Goal: Task Accomplishment & Management: Use online tool/utility

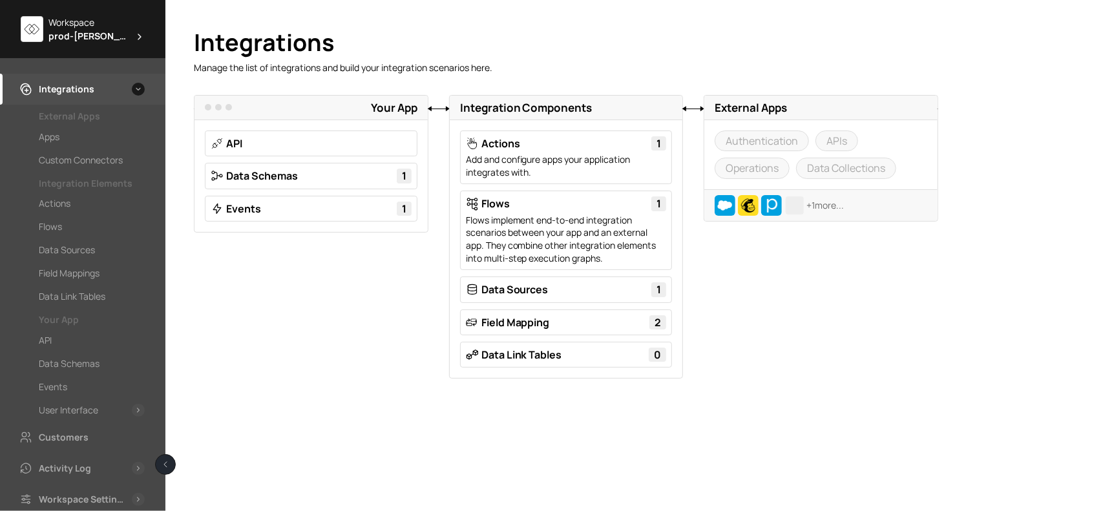
click at [102, 32] on span "prod-[PERSON_NAME]" at bounding box center [88, 36] width 81 height 14
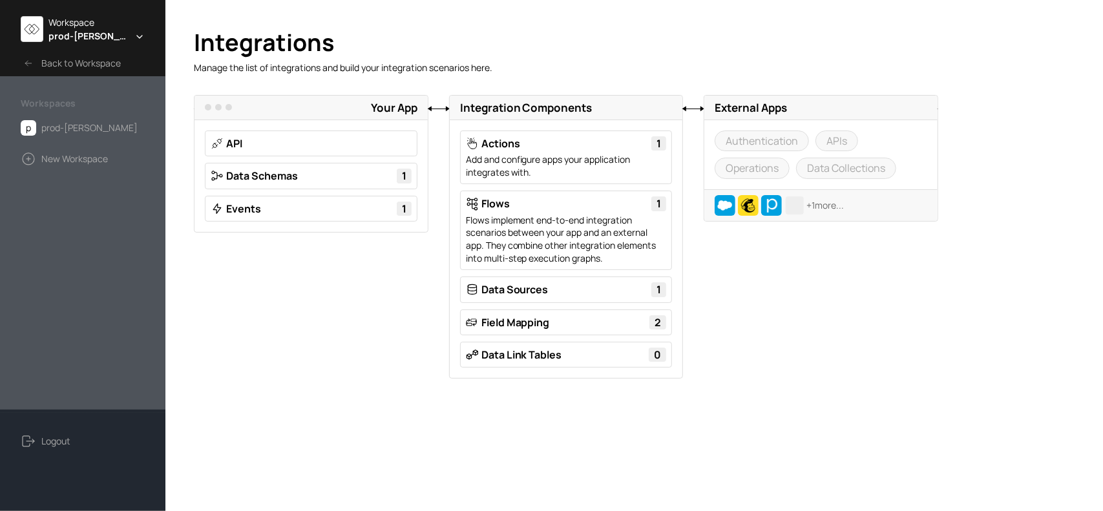
click at [102, 32] on span "prod-[PERSON_NAME]" at bounding box center [88, 36] width 81 height 14
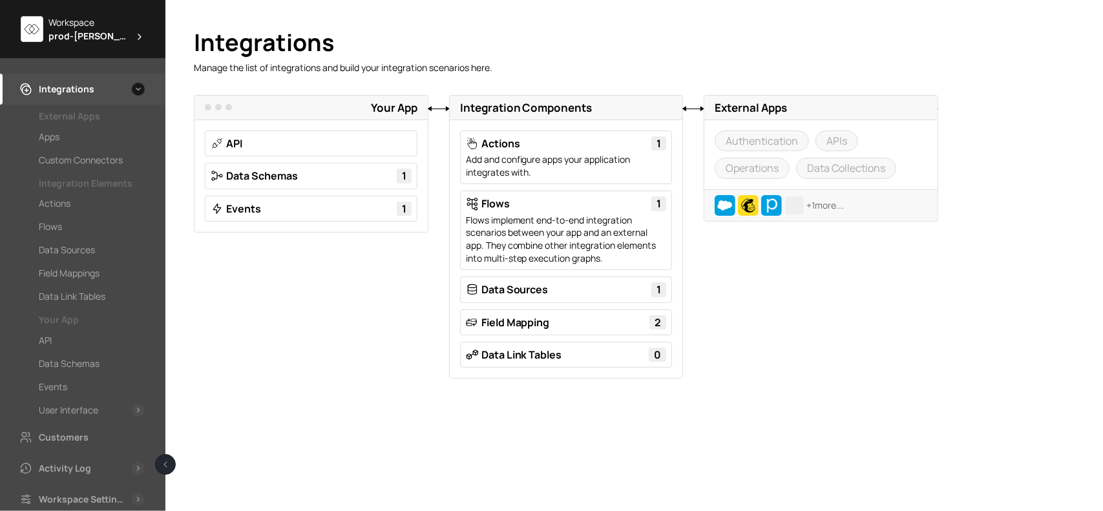
click at [99, 37] on span "prod-[PERSON_NAME]" at bounding box center [88, 36] width 81 height 14
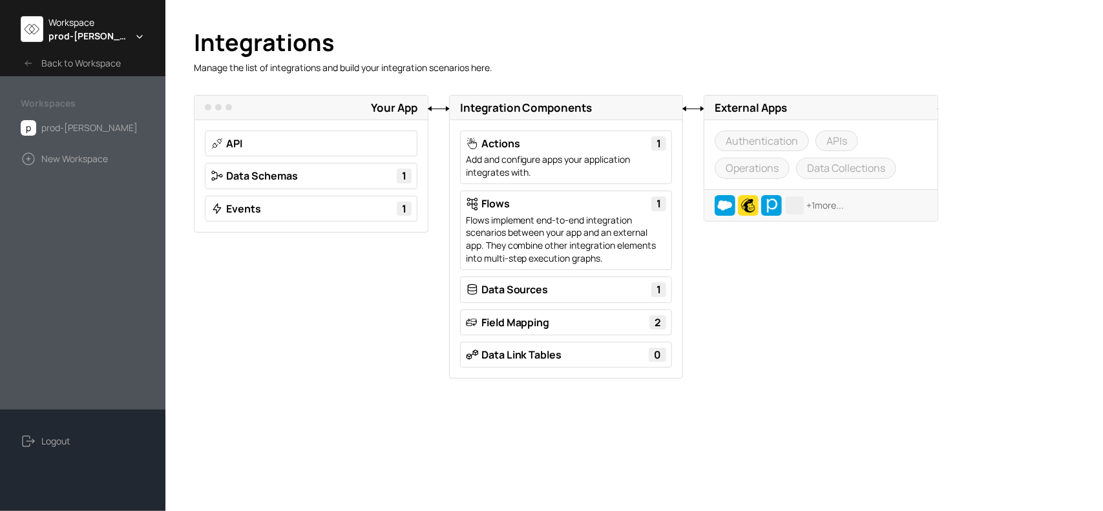
click at [99, 37] on span "prod-[PERSON_NAME]" at bounding box center [88, 36] width 81 height 14
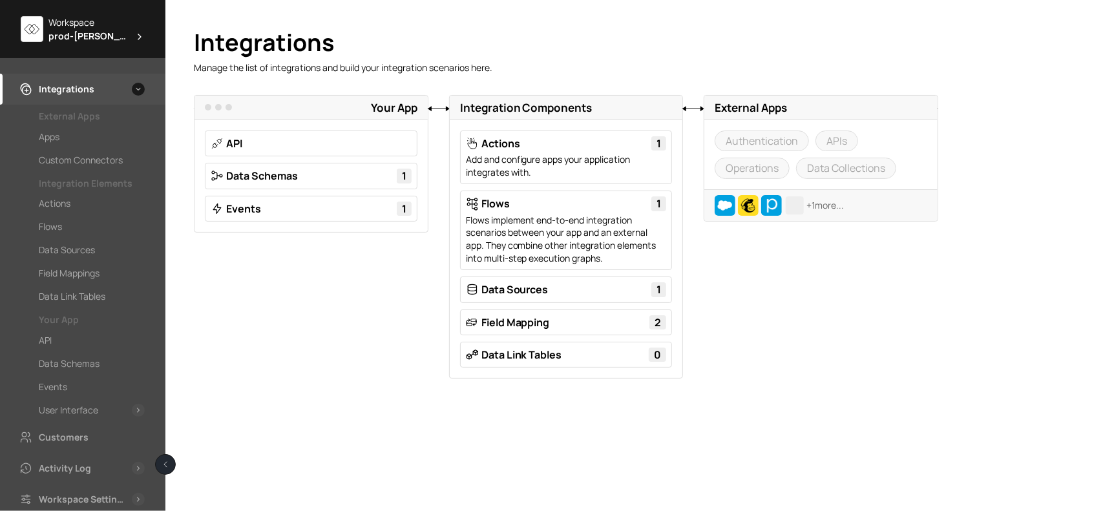
click at [99, 37] on span "prod-[PERSON_NAME]" at bounding box center [88, 36] width 81 height 14
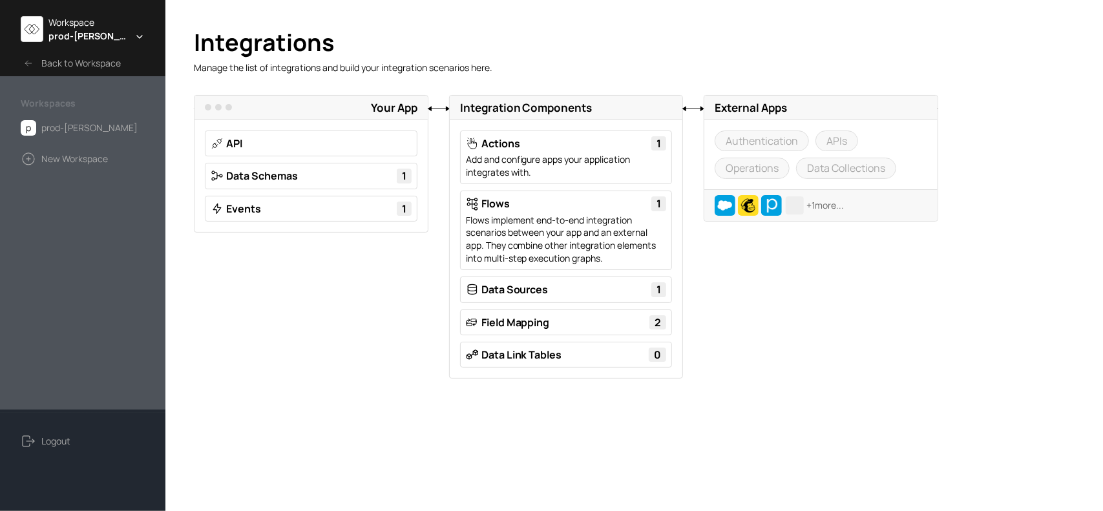
click at [99, 37] on span "prod-[PERSON_NAME]" at bounding box center [88, 36] width 81 height 14
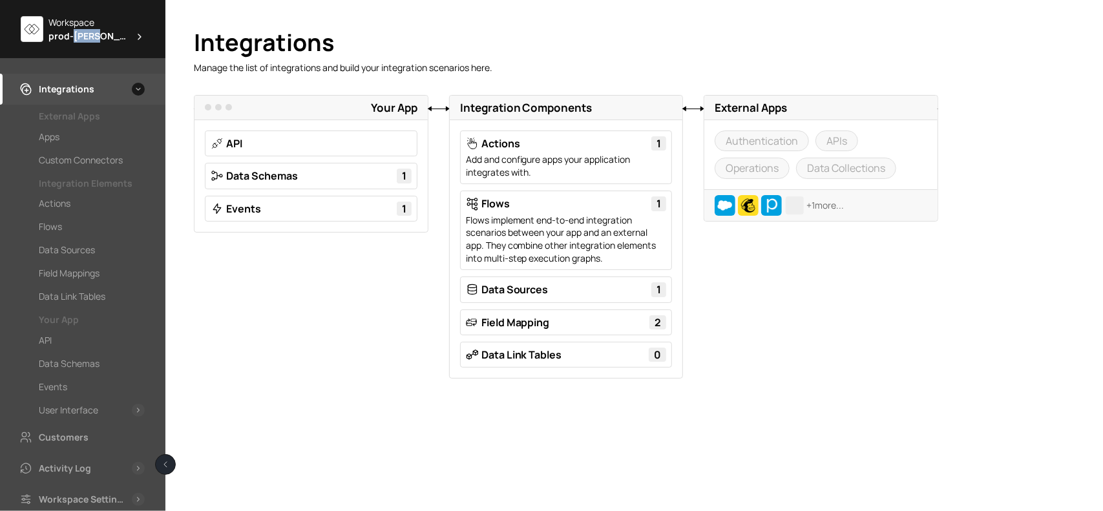
click at [99, 37] on span "prod-[PERSON_NAME]" at bounding box center [88, 36] width 81 height 14
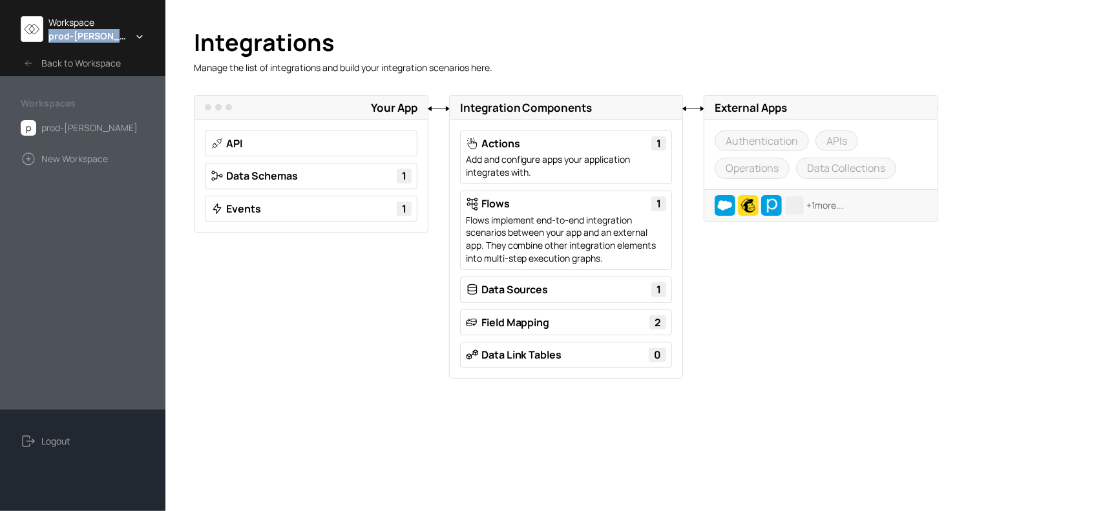
click at [99, 37] on span "prod-[PERSON_NAME]" at bounding box center [88, 36] width 81 height 14
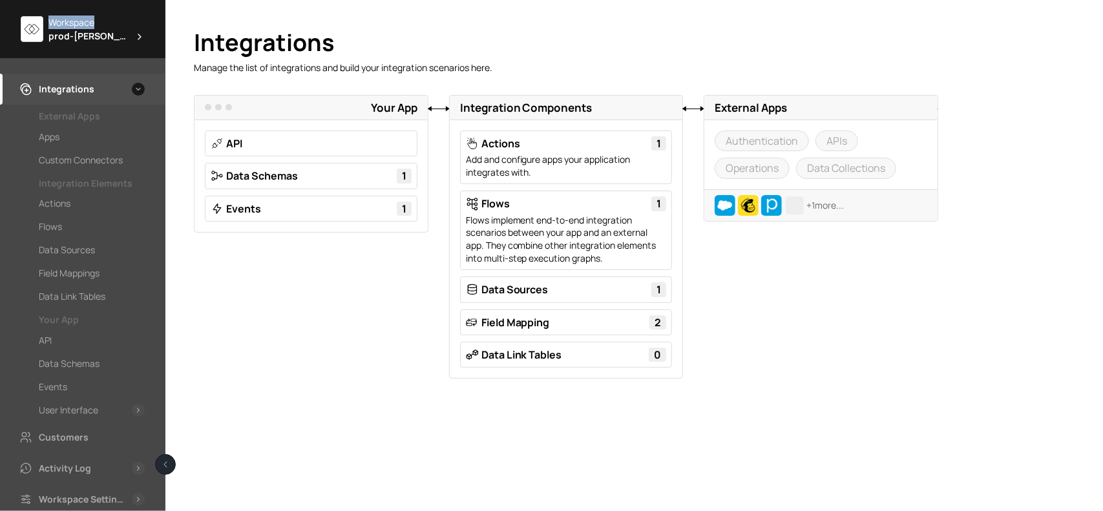
click at [99, 37] on span "prod-[PERSON_NAME]" at bounding box center [88, 36] width 81 height 14
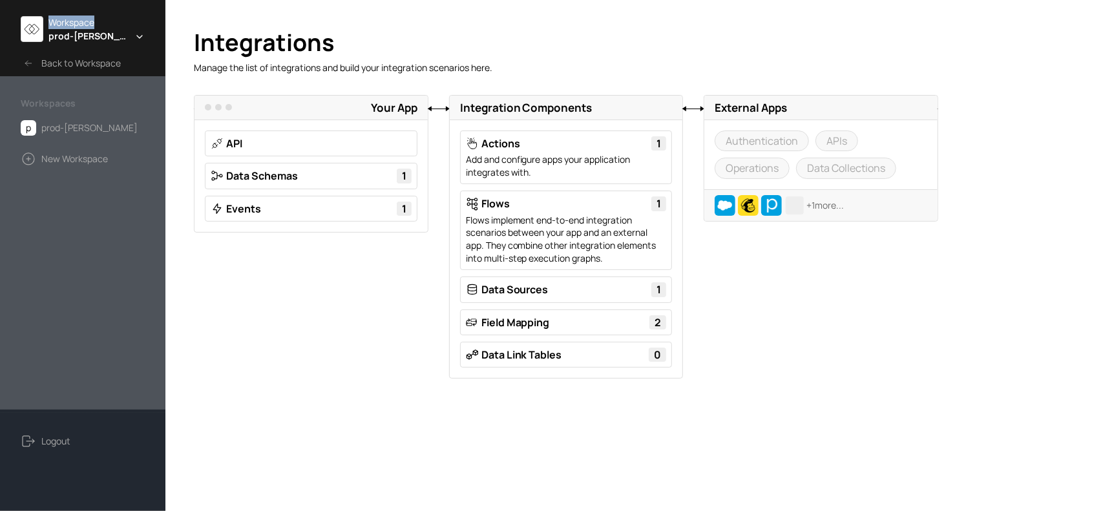
click at [99, 37] on span "prod-[PERSON_NAME]" at bounding box center [88, 36] width 81 height 14
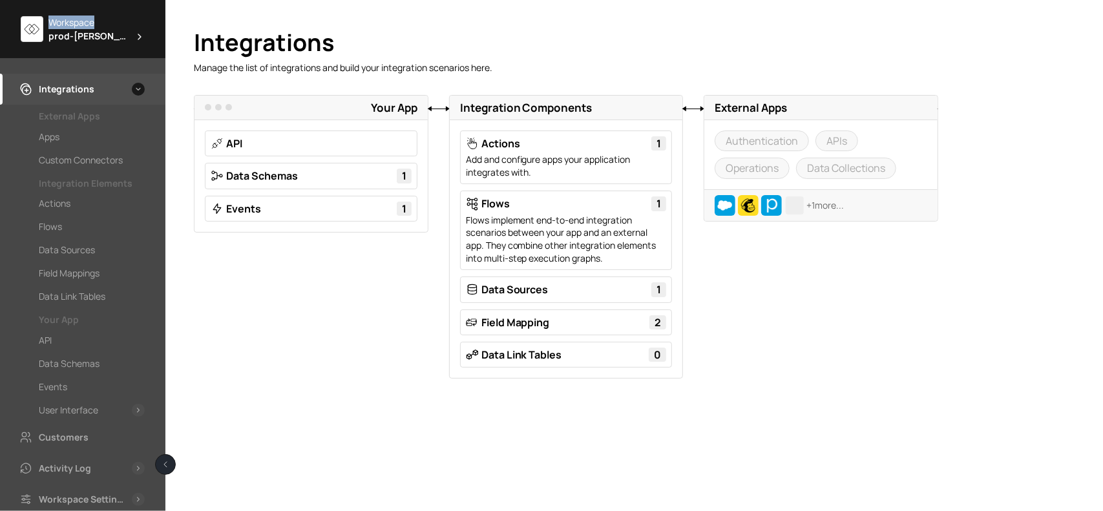
click at [99, 37] on span "prod-[PERSON_NAME]" at bounding box center [88, 36] width 81 height 14
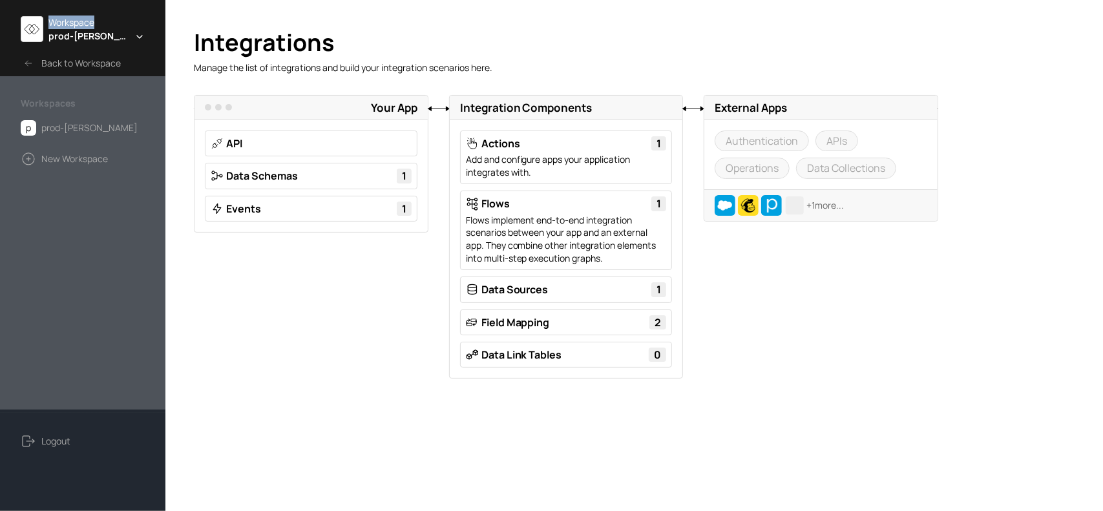
click at [99, 37] on span "prod-[PERSON_NAME]" at bounding box center [88, 36] width 81 height 14
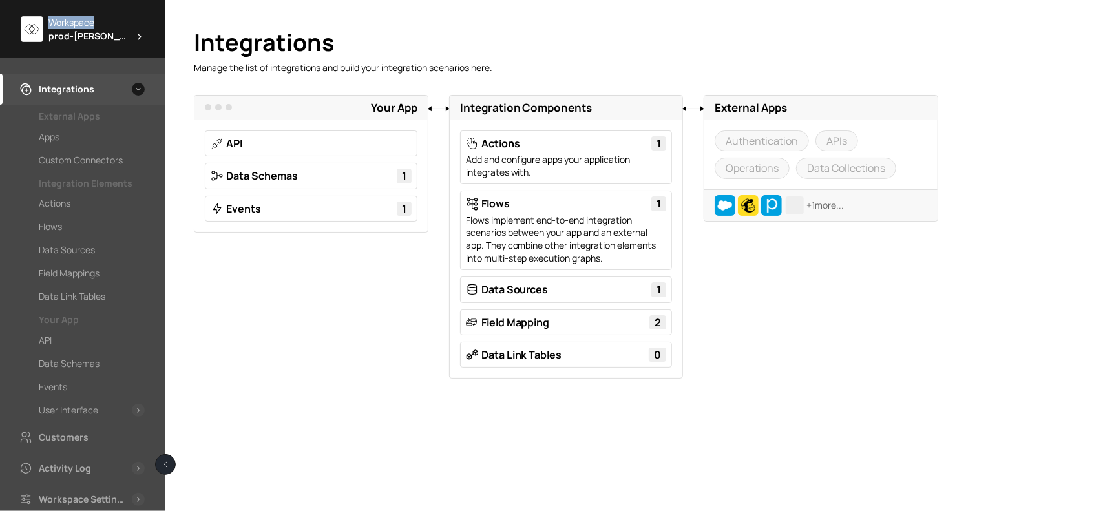
click at [99, 37] on span "prod-[PERSON_NAME]" at bounding box center [88, 36] width 81 height 14
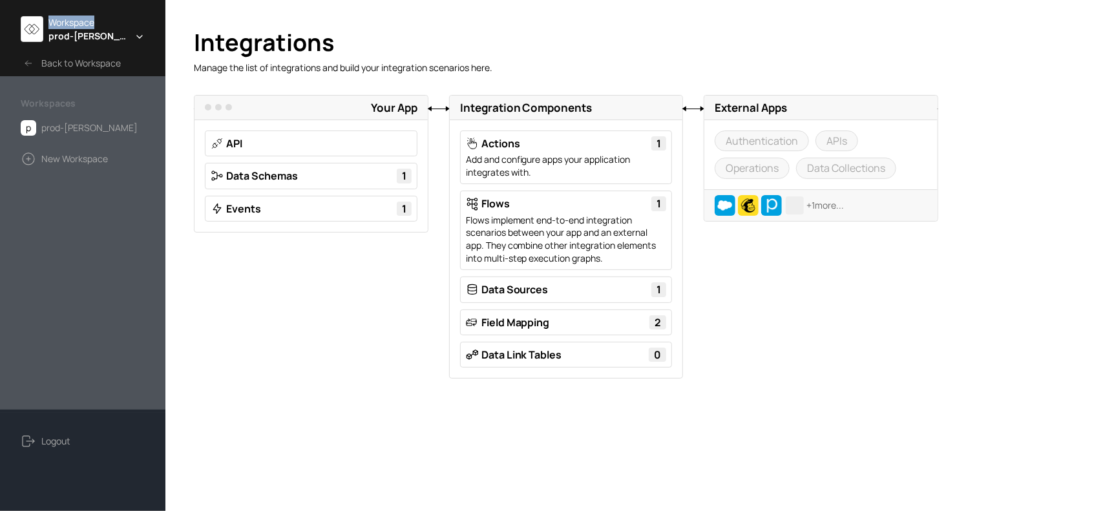
click at [99, 37] on span "prod-[PERSON_NAME]" at bounding box center [88, 36] width 81 height 14
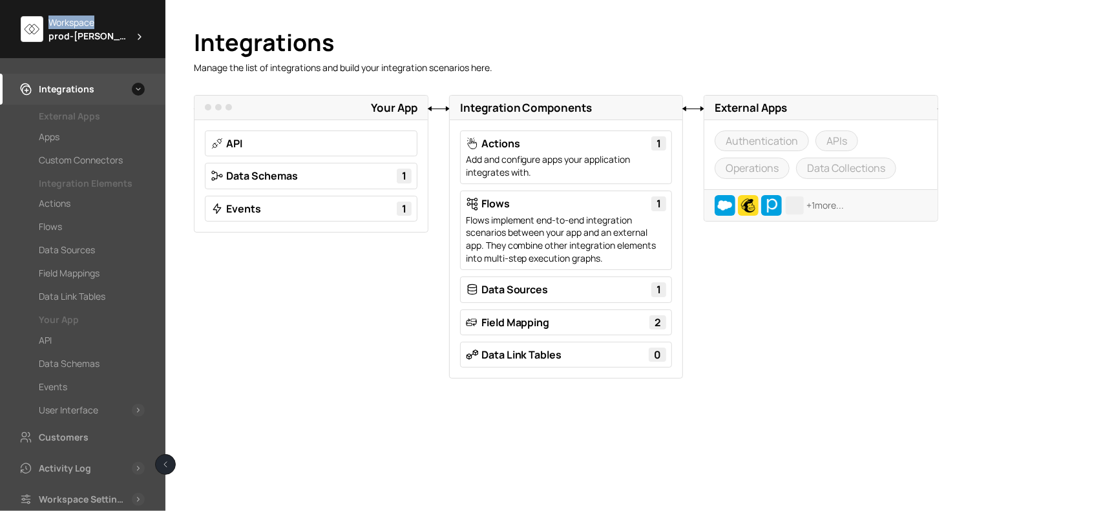
click at [99, 37] on span "prod-[PERSON_NAME]" at bounding box center [88, 36] width 81 height 14
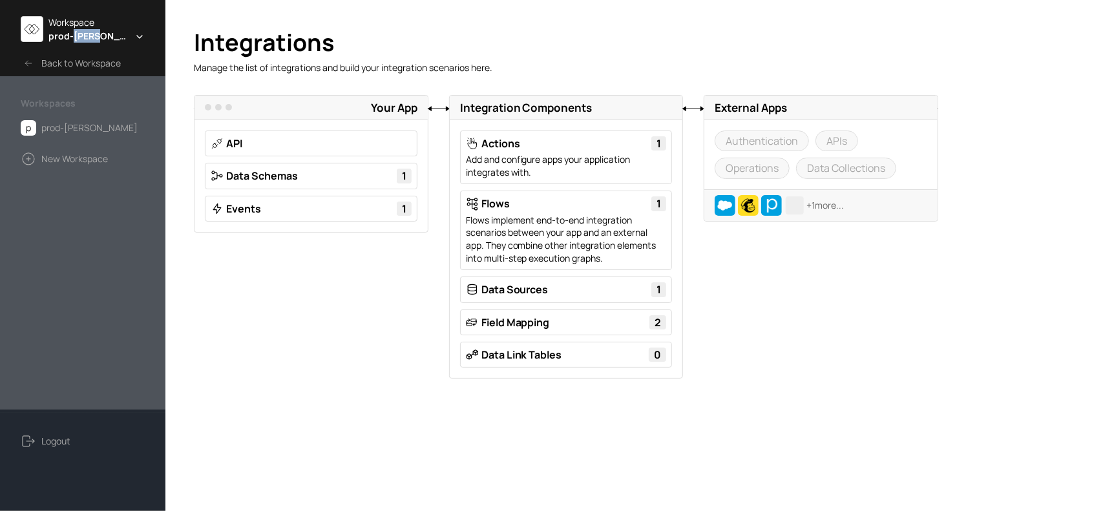
click at [99, 37] on span "prod-[PERSON_NAME]" at bounding box center [88, 36] width 81 height 14
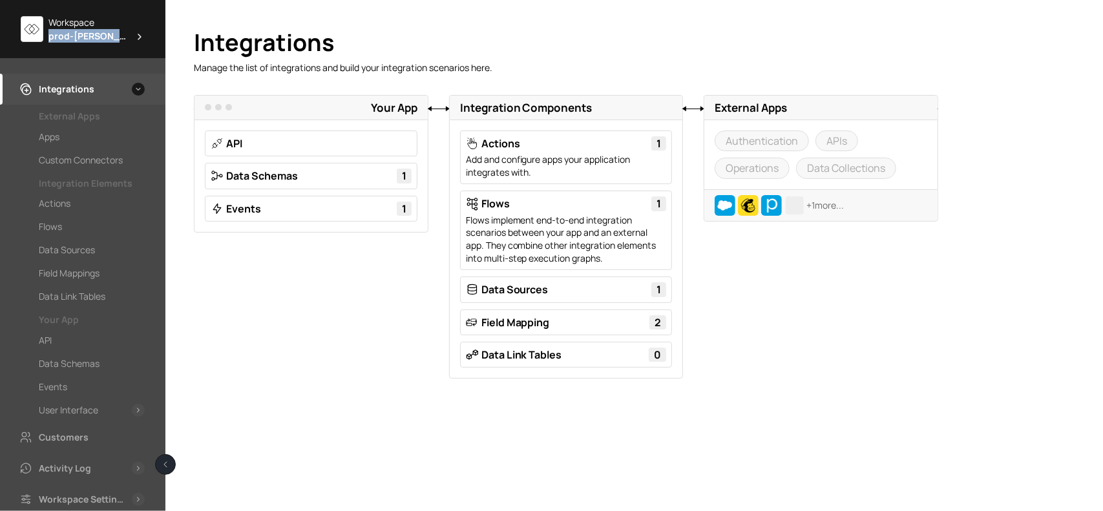
click at [99, 37] on span "prod-[PERSON_NAME]" at bounding box center [88, 36] width 81 height 14
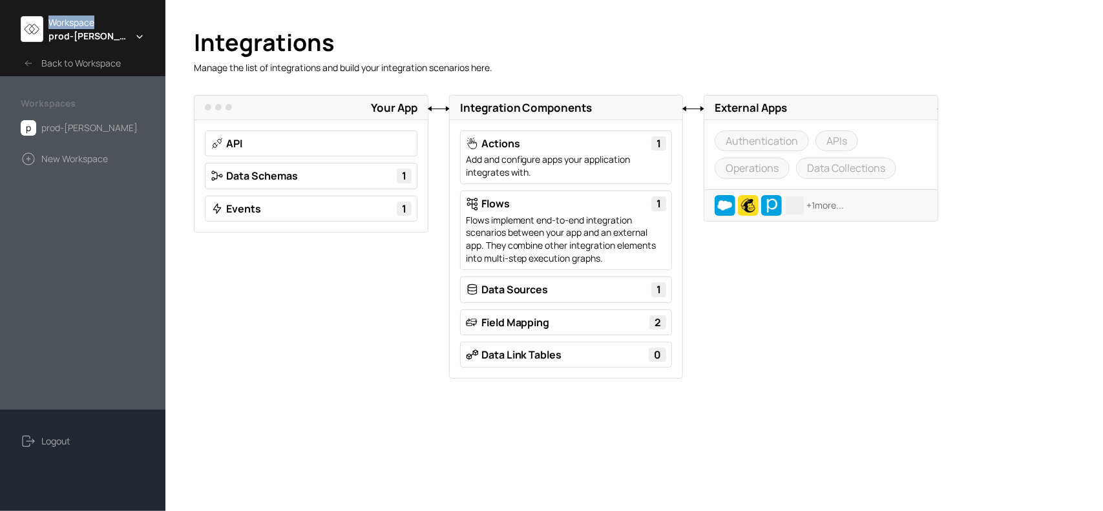
click at [99, 37] on span "prod-[PERSON_NAME]" at bounding box center [88, 36] width 81 height 14
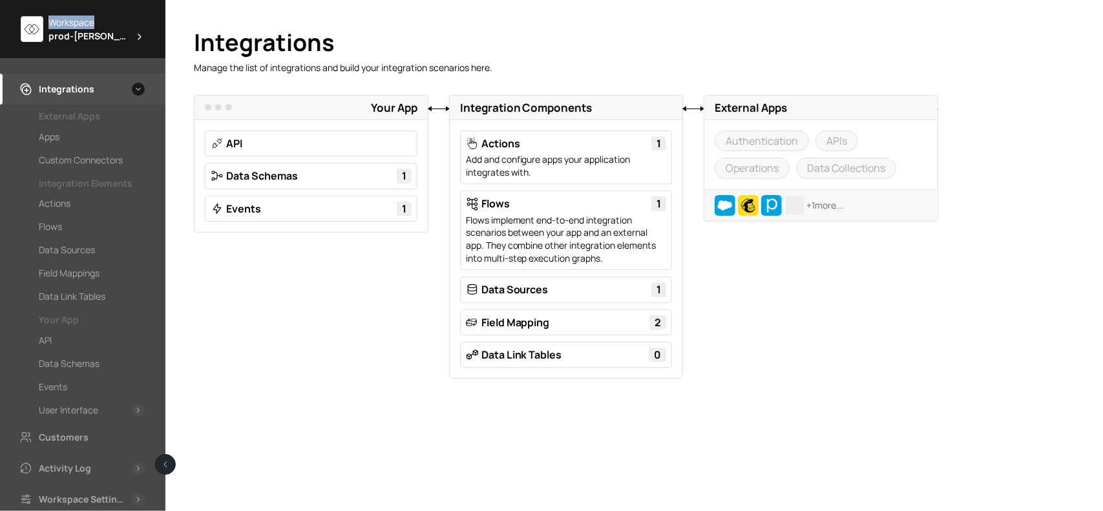
click at [99, 37] on span "prod-[PERSON_NAME]" at bounding box center [88, 36] width 81 height 14
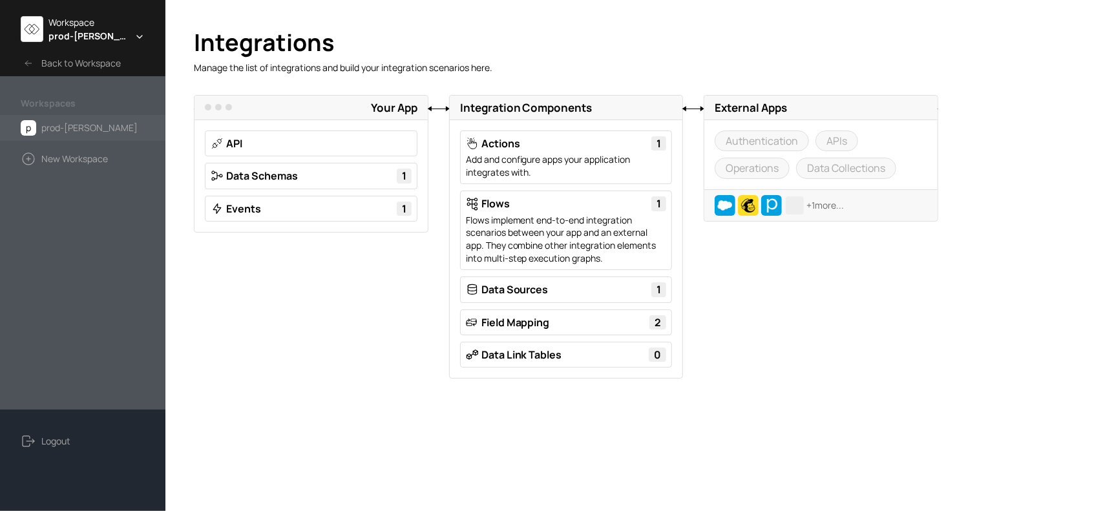
click at [107, 120] on button "p prod-[PERSON_NAME]" at bounding box center [82, 128] width 165 height 26
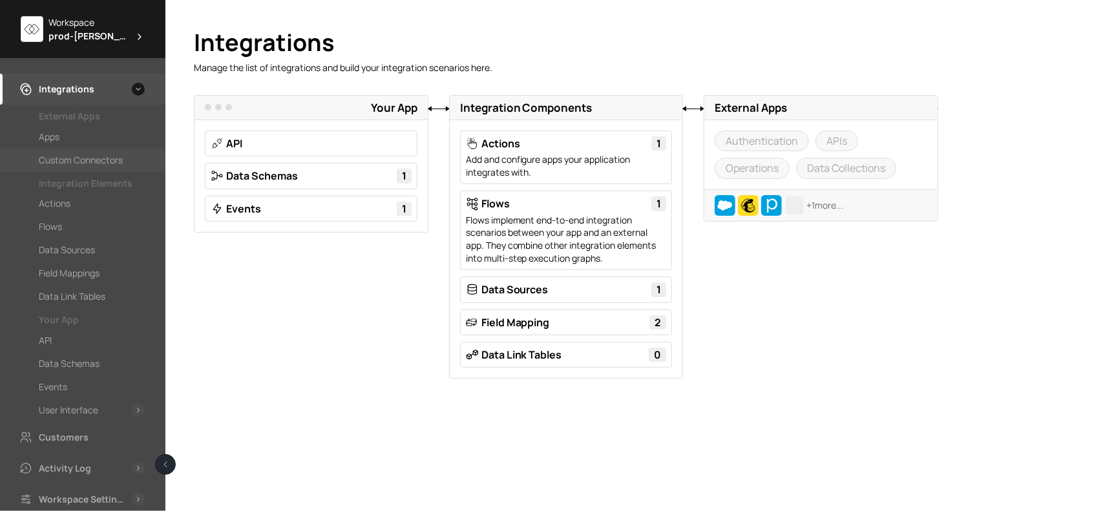
click at [97, 154] on div "Custom Connectors" at bounding box center [81, 160] width 84 height 16
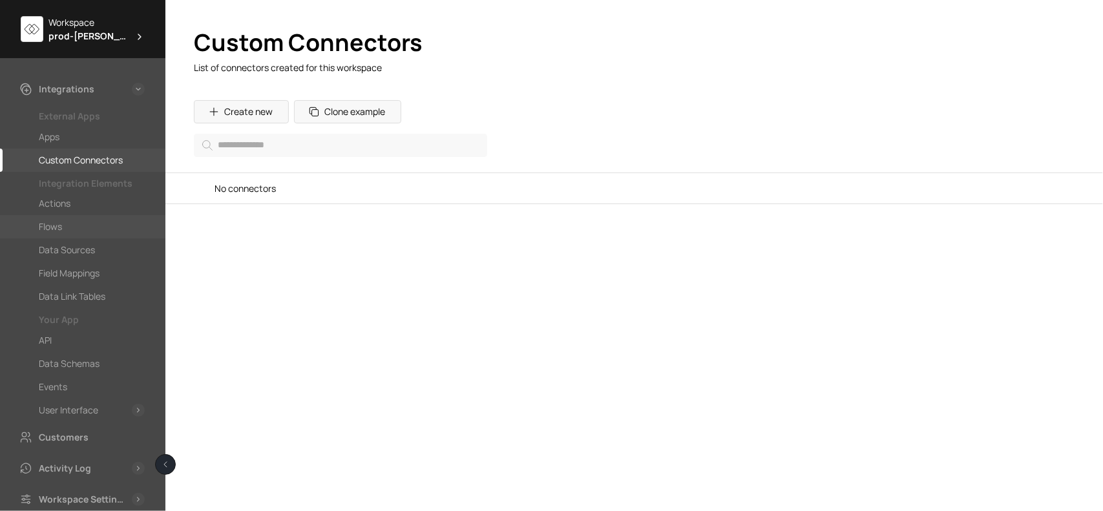
click at [52, 221] on div "Flows" at bounding box center [50, 227] width 23 height 16
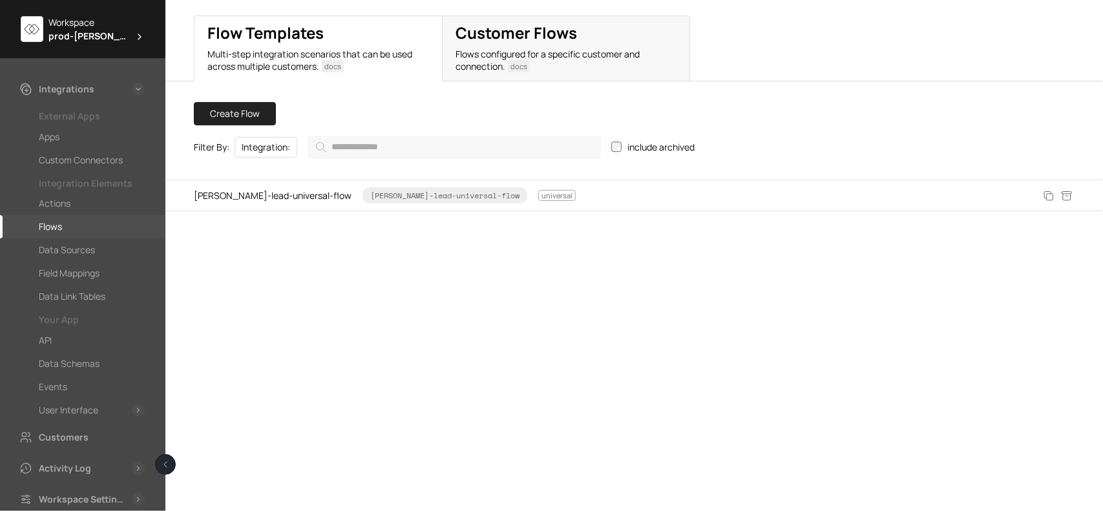
click at [276, 197] on span "[PERSON_NAME]-lead-universal-flow [PERSON_NAME]-lead-universal-flow universal" at bounding box center [385, 195] width 382 height 17
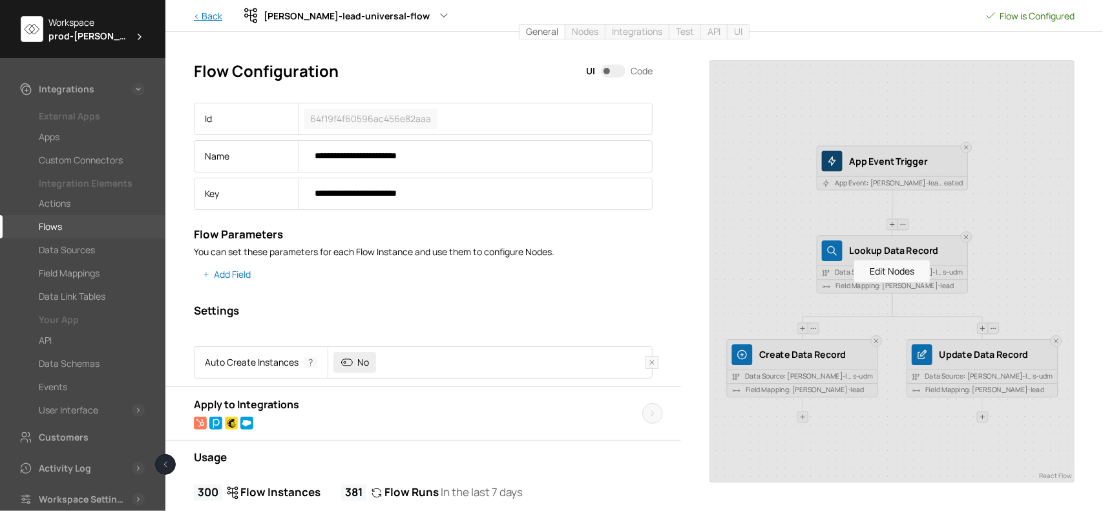
click at [196, 16] on link "< Back" at bounding box center [208, 16] width 28 height 14
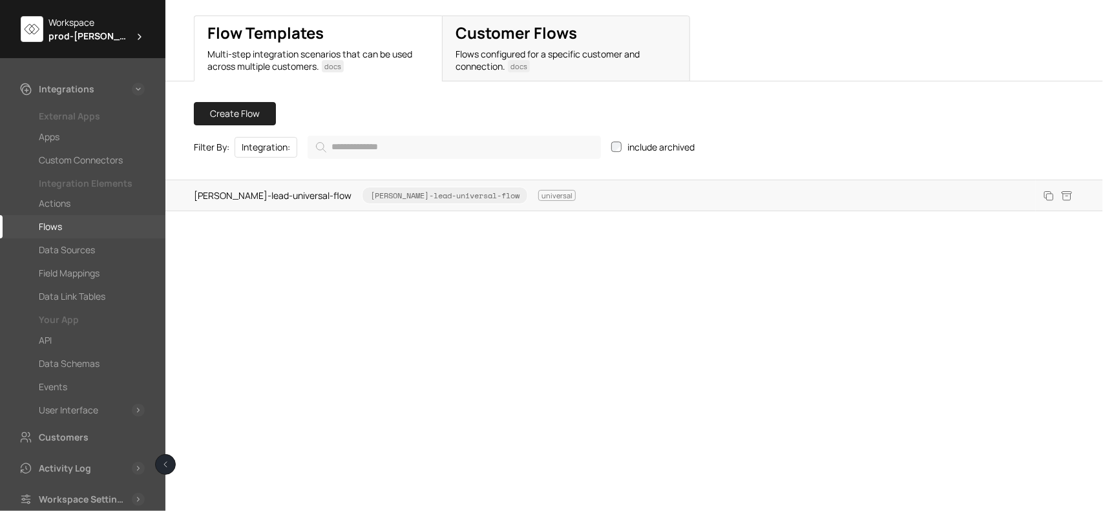
click at [291, 189] on span "[PERSON_NAME]-lead-universal-flow [PERSON_NAME]-lead-universal-flow universal" at bounding box center [385, 195] width 382 height 17
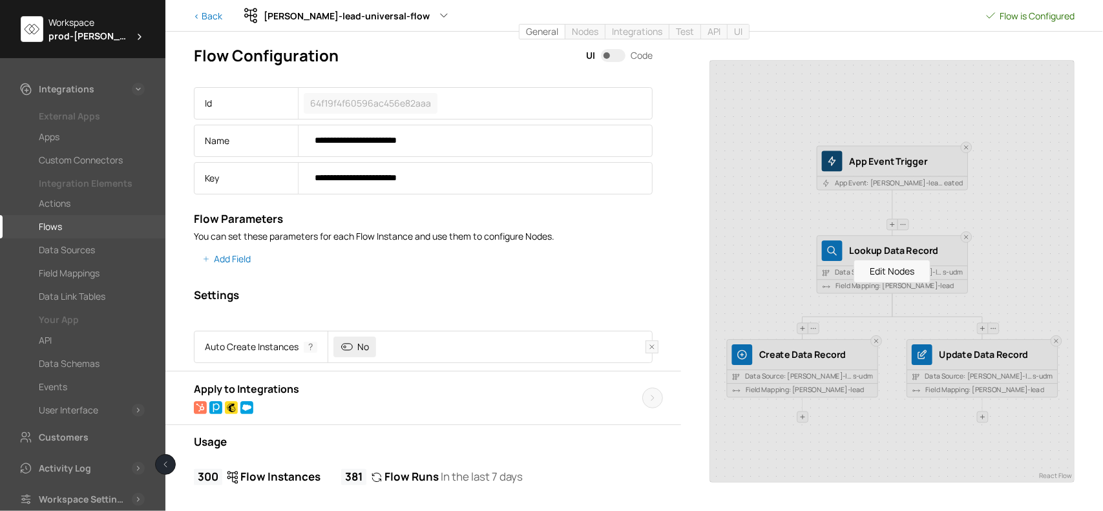
scroll to position [23, 0]
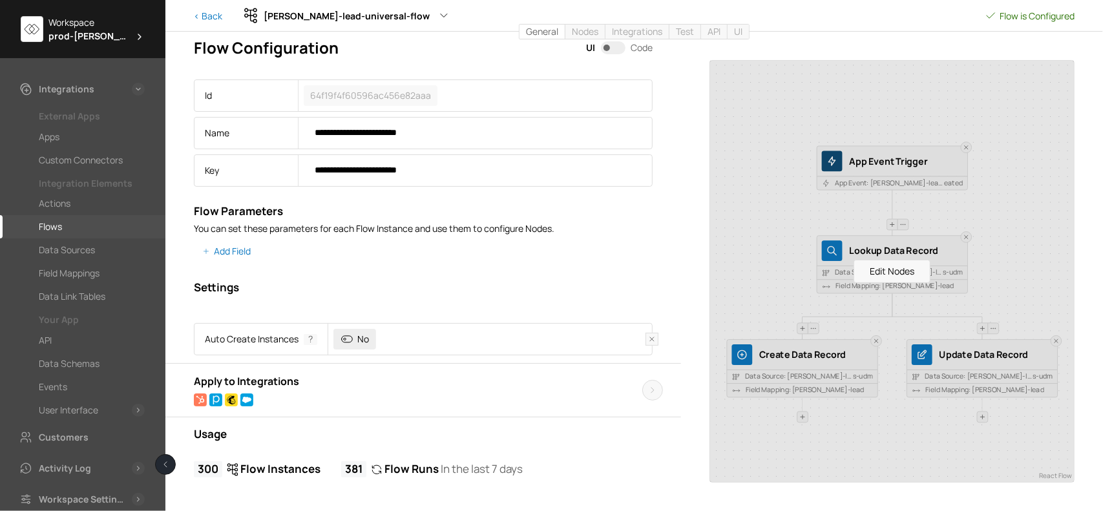
click at [552, 296] on div "**********" at bounding box center [422, 271] width 515 height 479
click at [434, 276] on div "**********" at bounding box center [422, 271] width 515 height 479
click at [450, 268] on div "Add Field" at bounding box center [422, 255] width 515 height 31
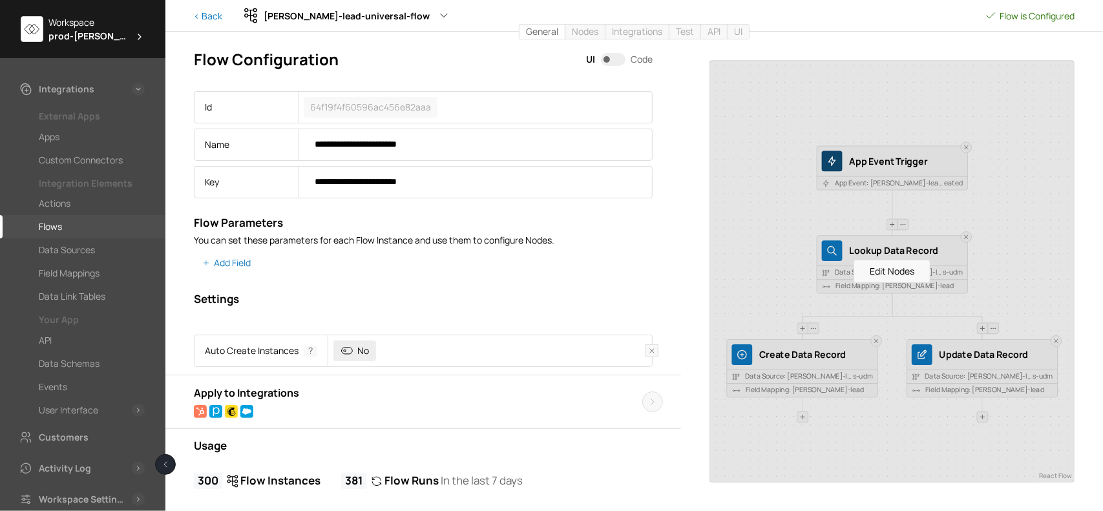
scroll to position [0, 0]
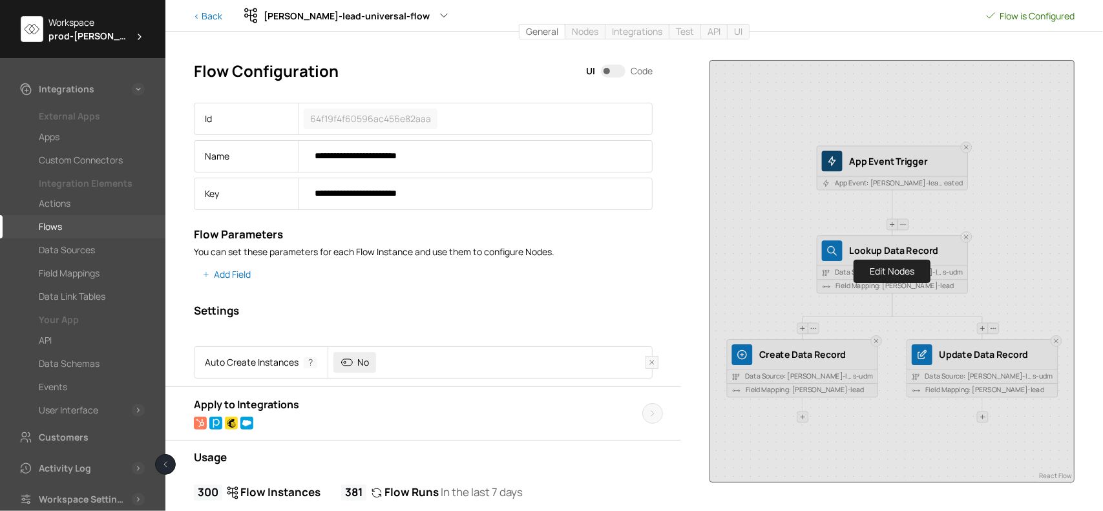
click at [1004, 358] on div "Edit Nodes" at bounding box center [892, 271] width 364 height 421
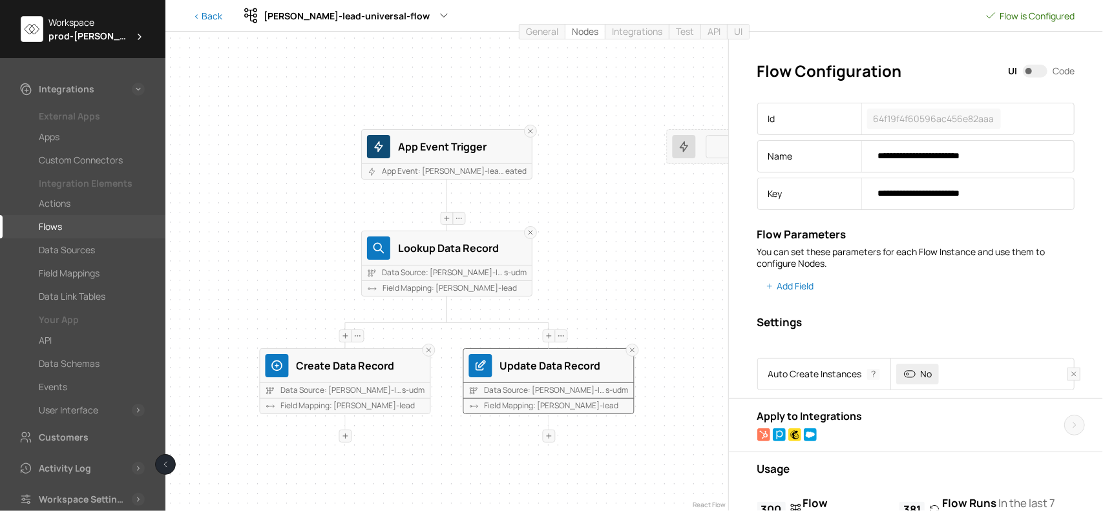
click at [559, 363] on div "Update Data Record" at bounding box center [564, 365] width 129 height 17
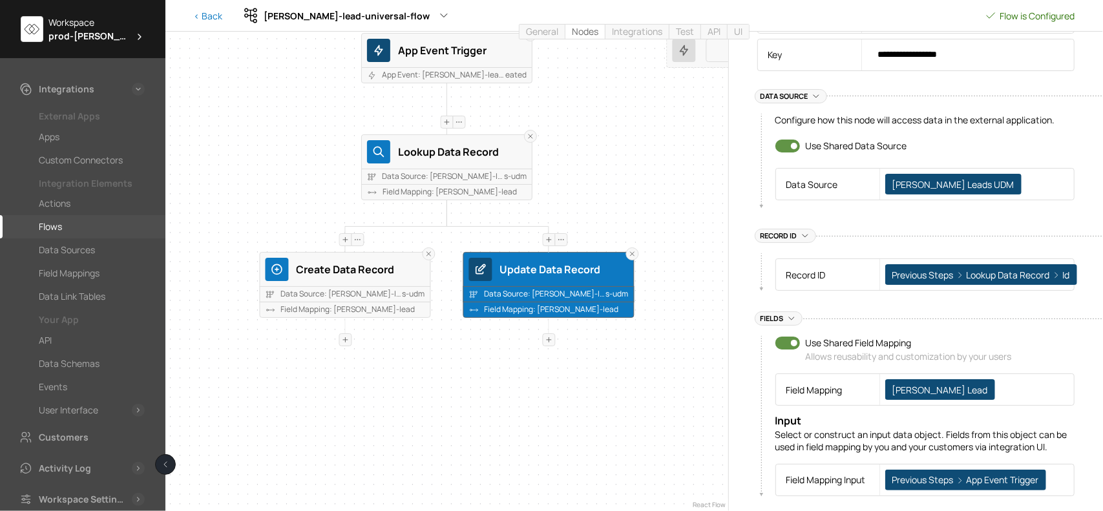
scroll to position [143, 0]
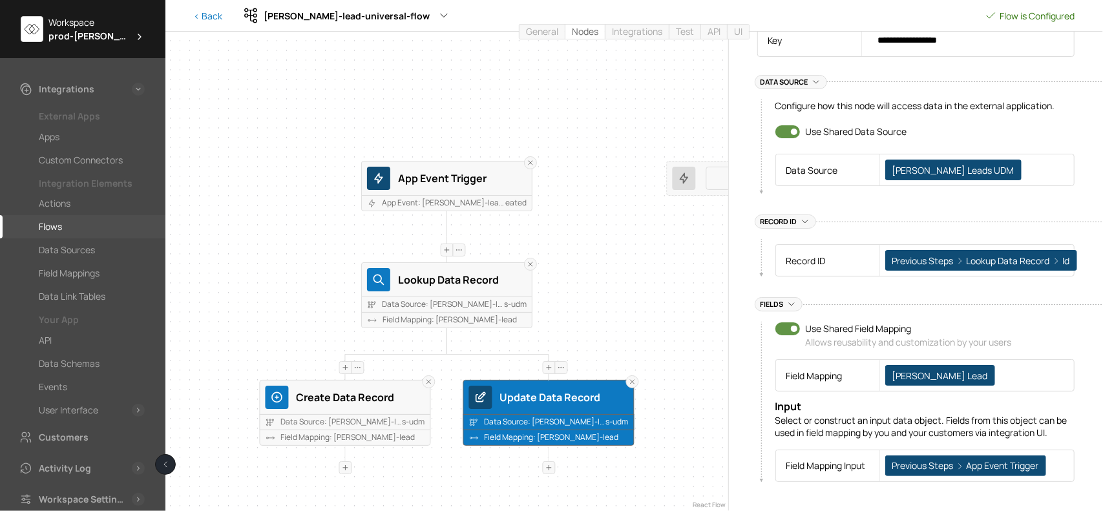
click at [555, 439] on span "Field Mapping: [PERSON_NAME]" at bounding box center [542, 437] width 116 height 11
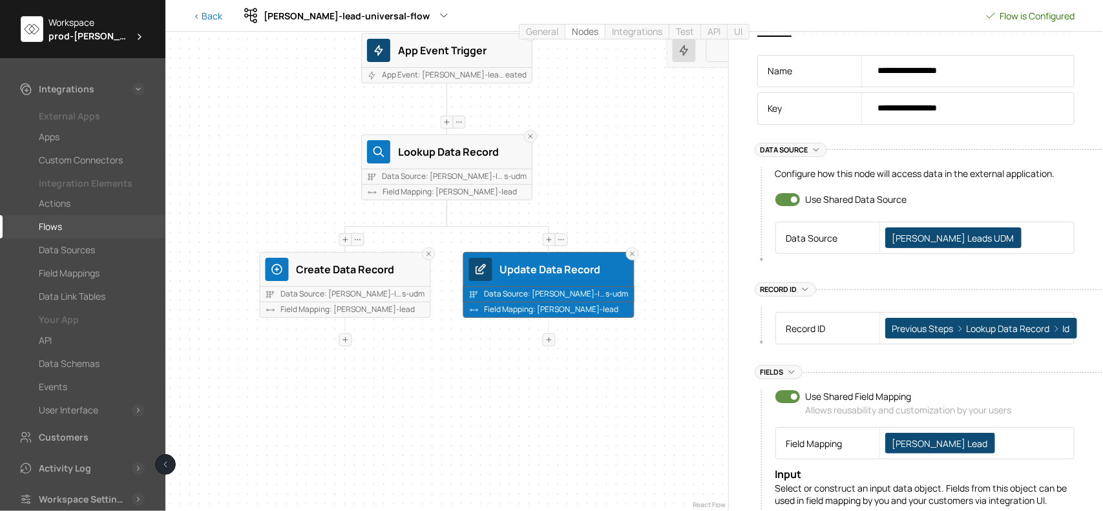
scroll to position [0, 0]
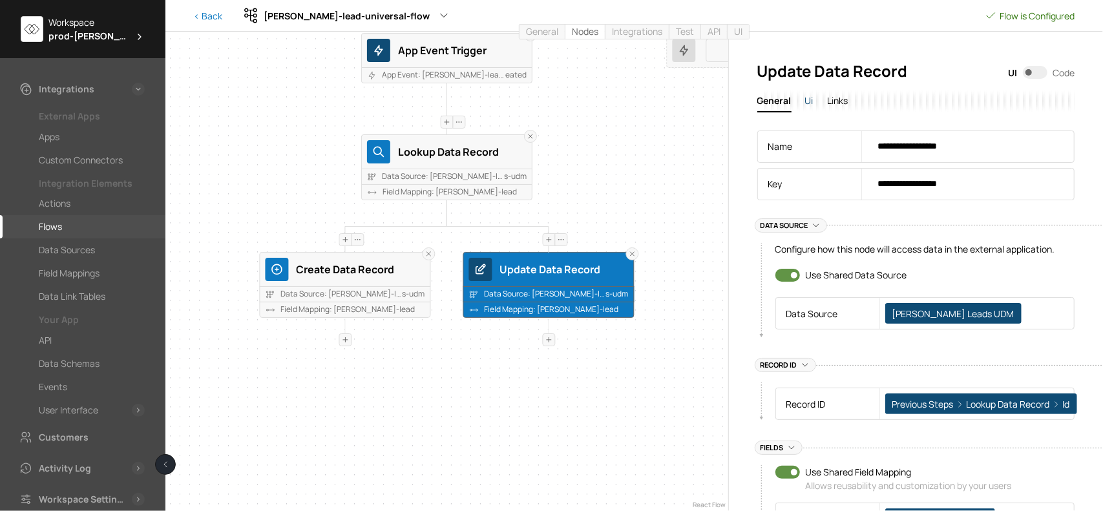
click at [808, 103] on span "Ui" at bounding box center [808, 100] width 8 height 12
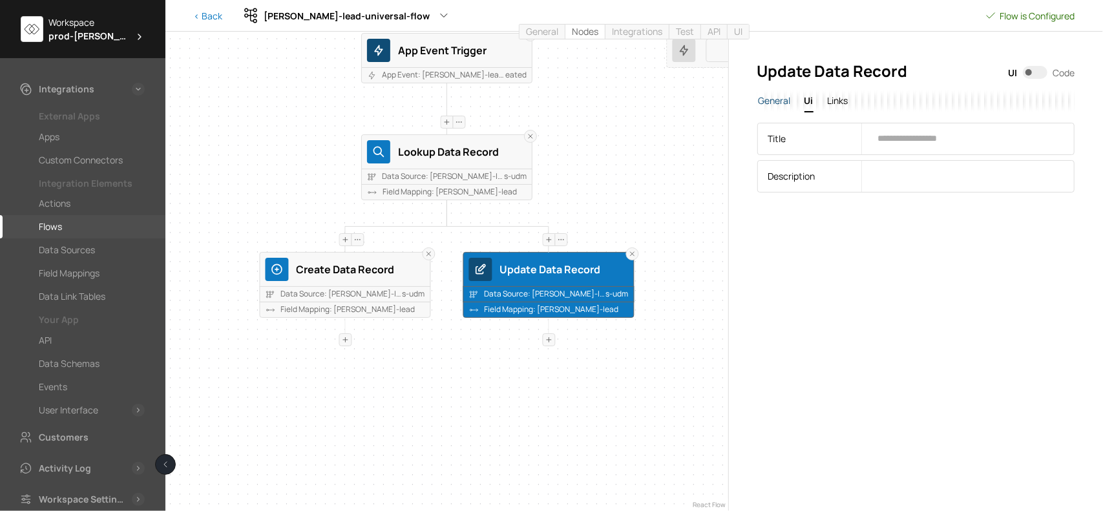
click at [782, 104] on span "General" at bounding box center [774, 100] width 32 height 12
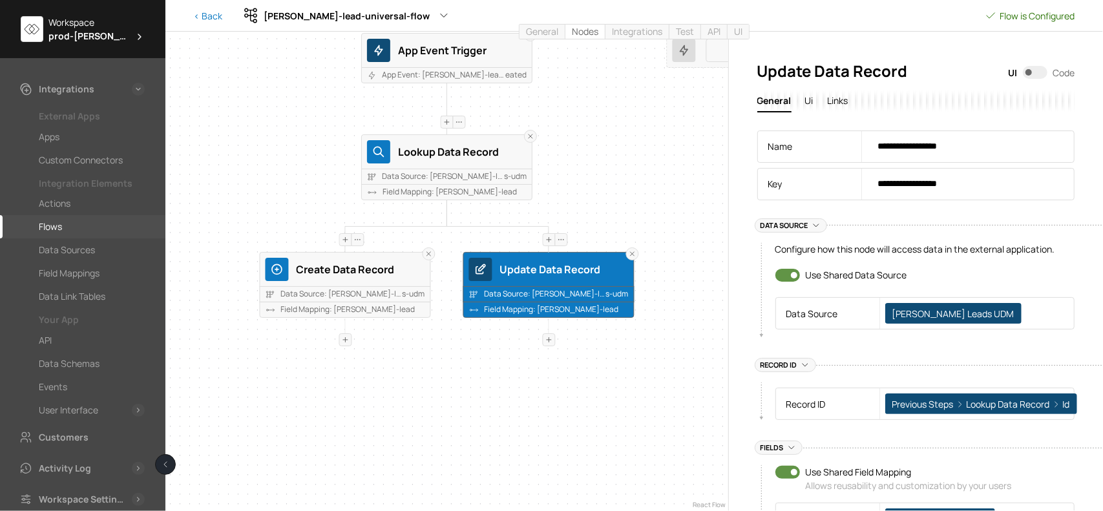
click at [641, 218] on div "Rename Unlink Rename Unlink Rename Unlink App Event Trigger App Event: [PERSON_…" at bounding box center [446, 271] width 563 height 479
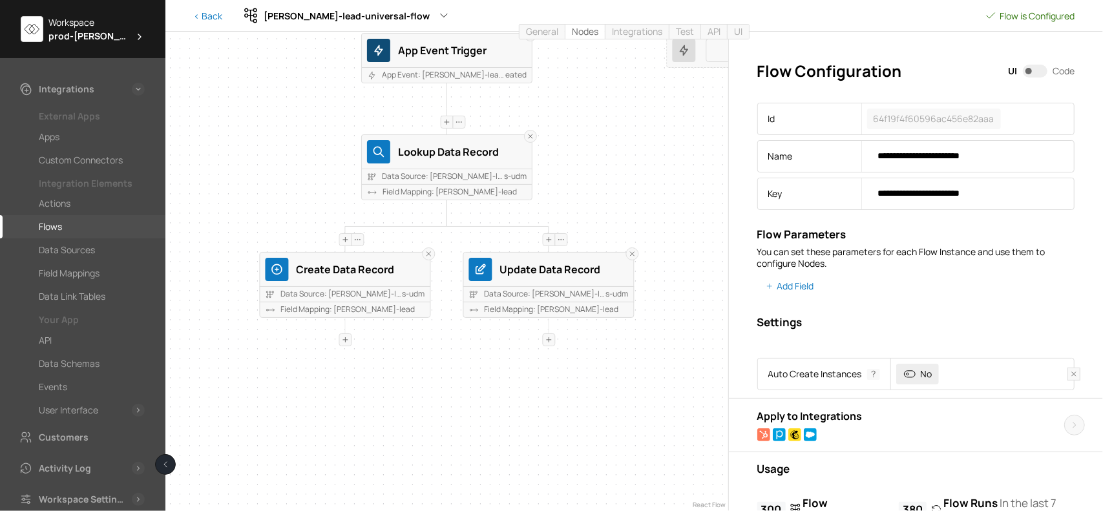
click at [652, 196] on div "Rename Unlink Rename Unlink Rename Unlink App Event Trigger App Event: [PERSON_…" at bounding box center [446, 271] width 563 height 479
click at [623, 225] on div "Rename Unlink Rename Unlink Rename Unlink App Event Trigger App Event: [PERSON_…" at bounding box center [446, 271] width 563 height 479
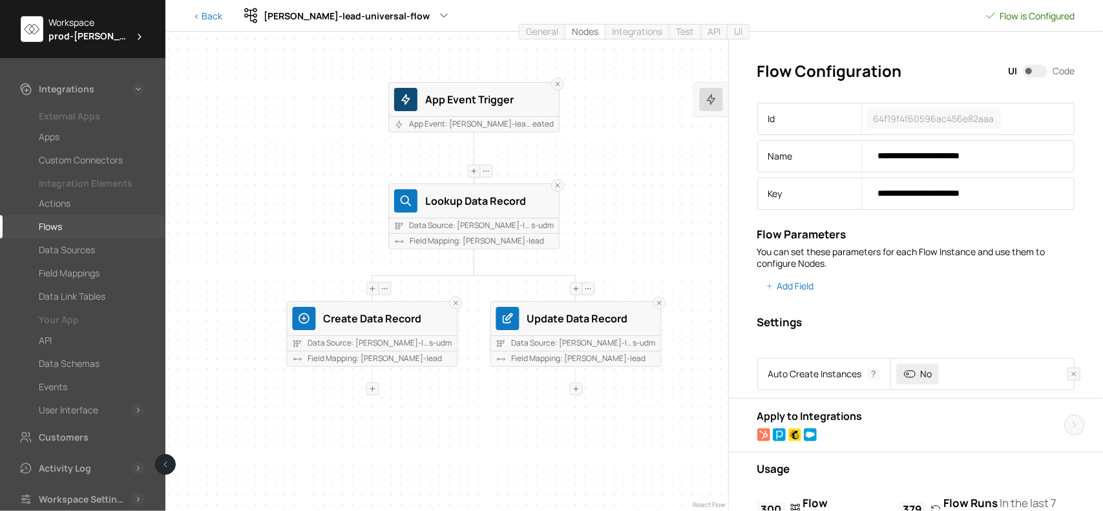
drag, startPoint x: 244, startPoint y: 72, endPoint x: 273, endPoint y: 78, distance: 29.5
click at [273, 78] on div "Rename Unlink Rename Unlink Rename Unlink App Event Trigger App Event: [PERSON_…" at bounding box center [446, 271] width 563 height 479
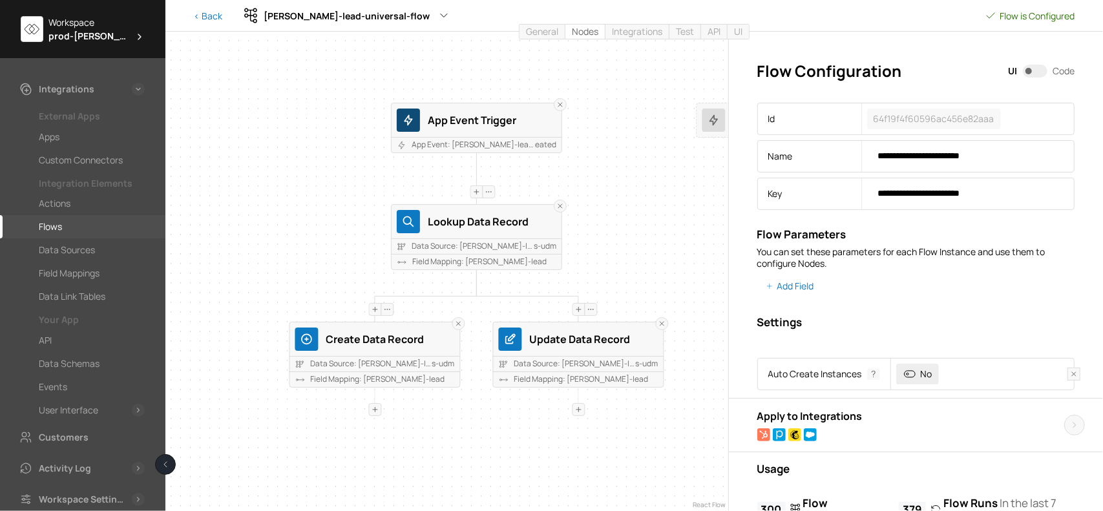
click at [262, 175] on div "Rename Unlink Rename Unlink Rename Unlink App Event Trigger App Event: [PERSON_…" at bounding box center [446, 271] width 563 height 479
